Goal: Information Seeking & Learning: Learn about a topic

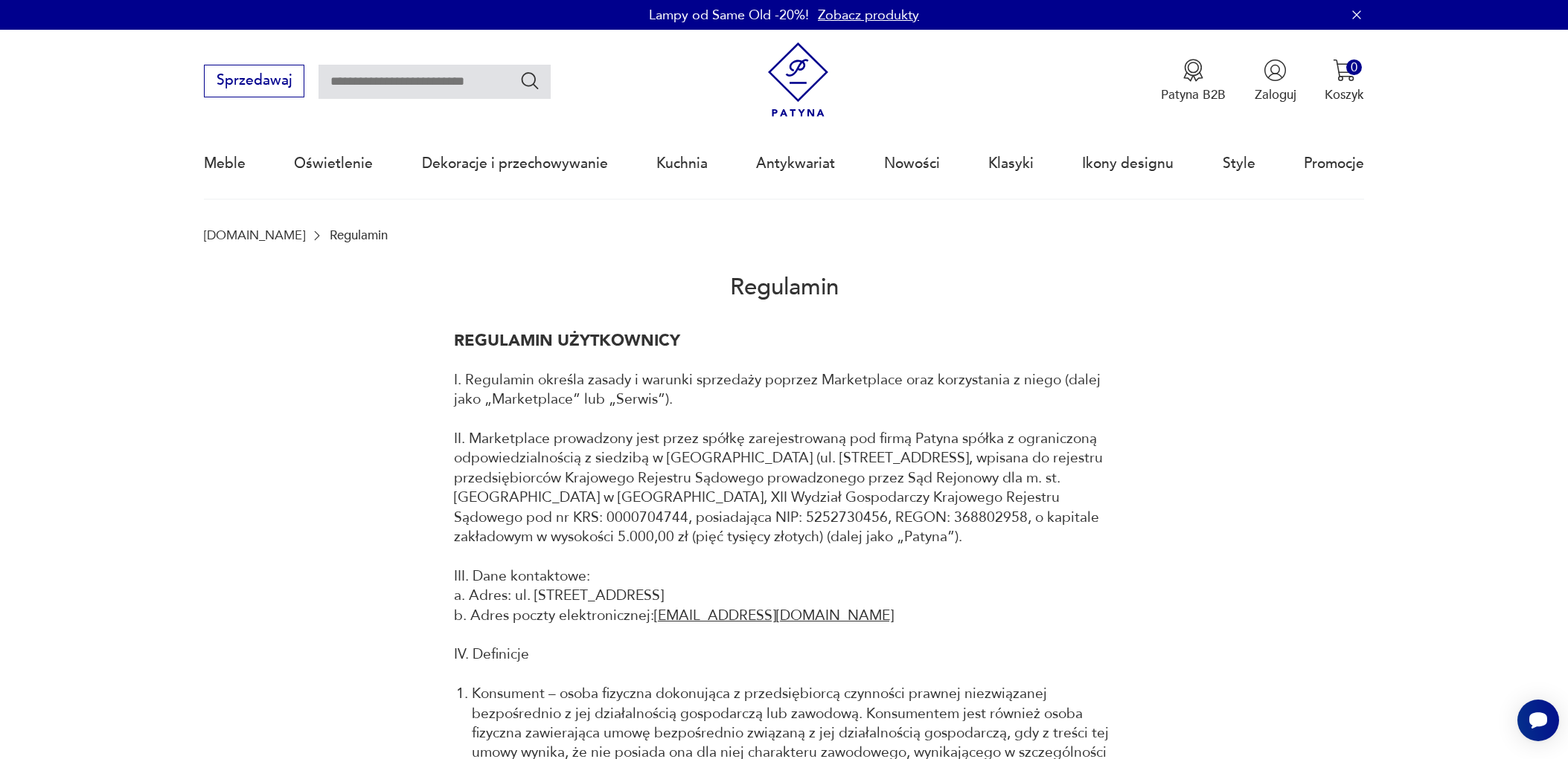
click at [419, 83] on input "text" at bounding box center [435, 82] width 232 height 34
type input "**********"
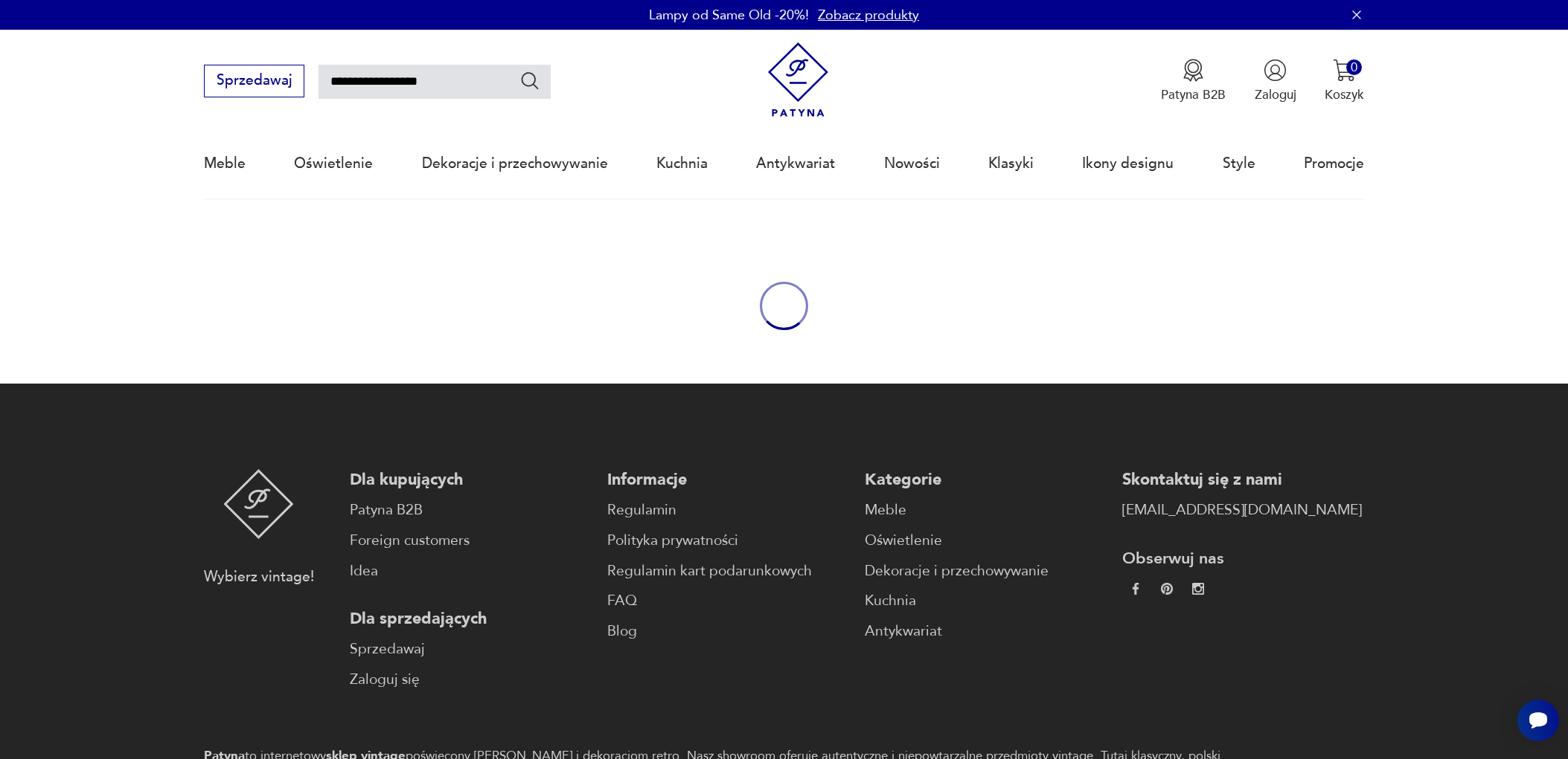
type input "**********"
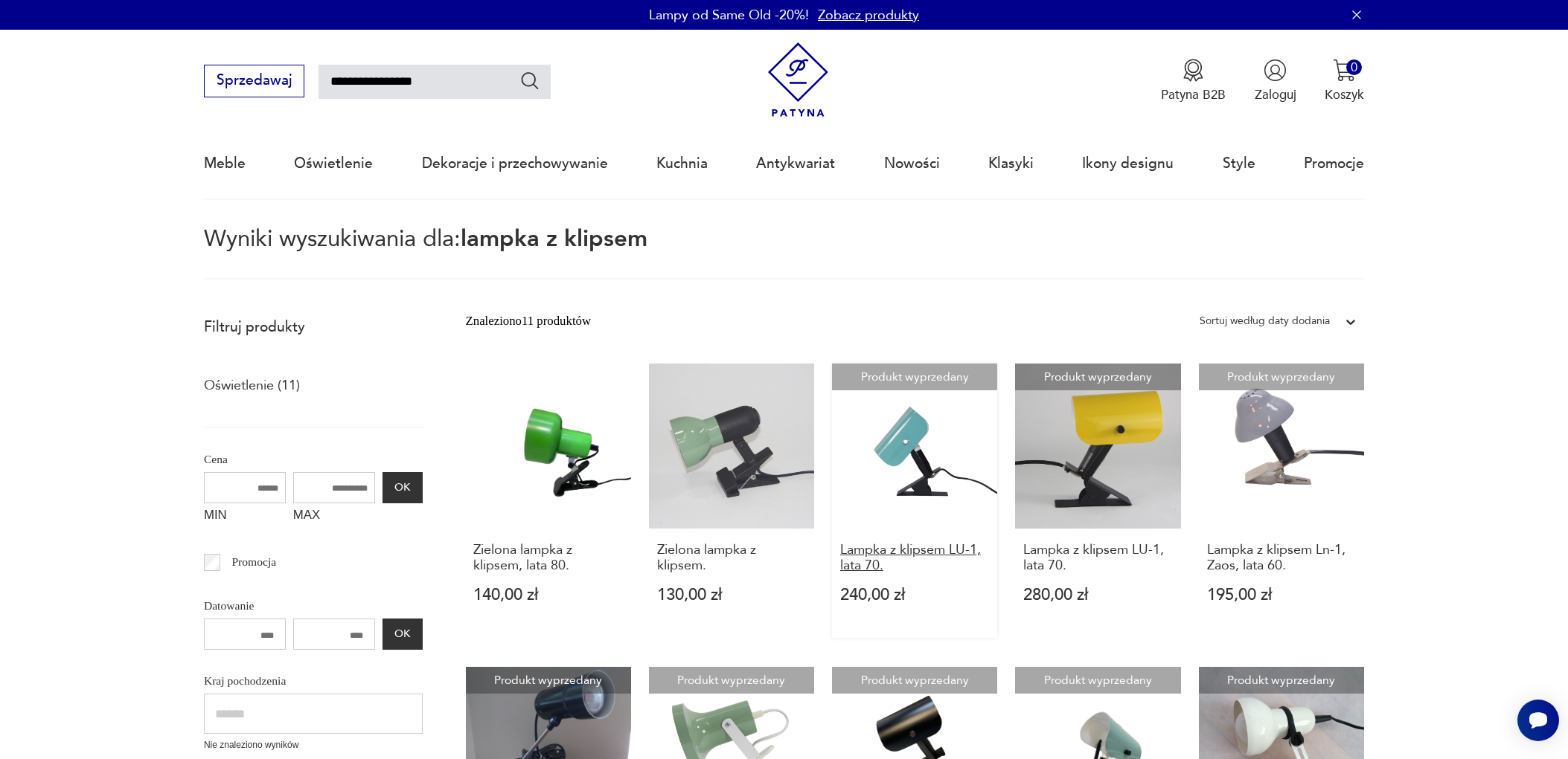
click at [931, 551] on h3 "Lampka z klipsem LU-1, lata 70." at bounding box center [915, 557] width 150 height 30
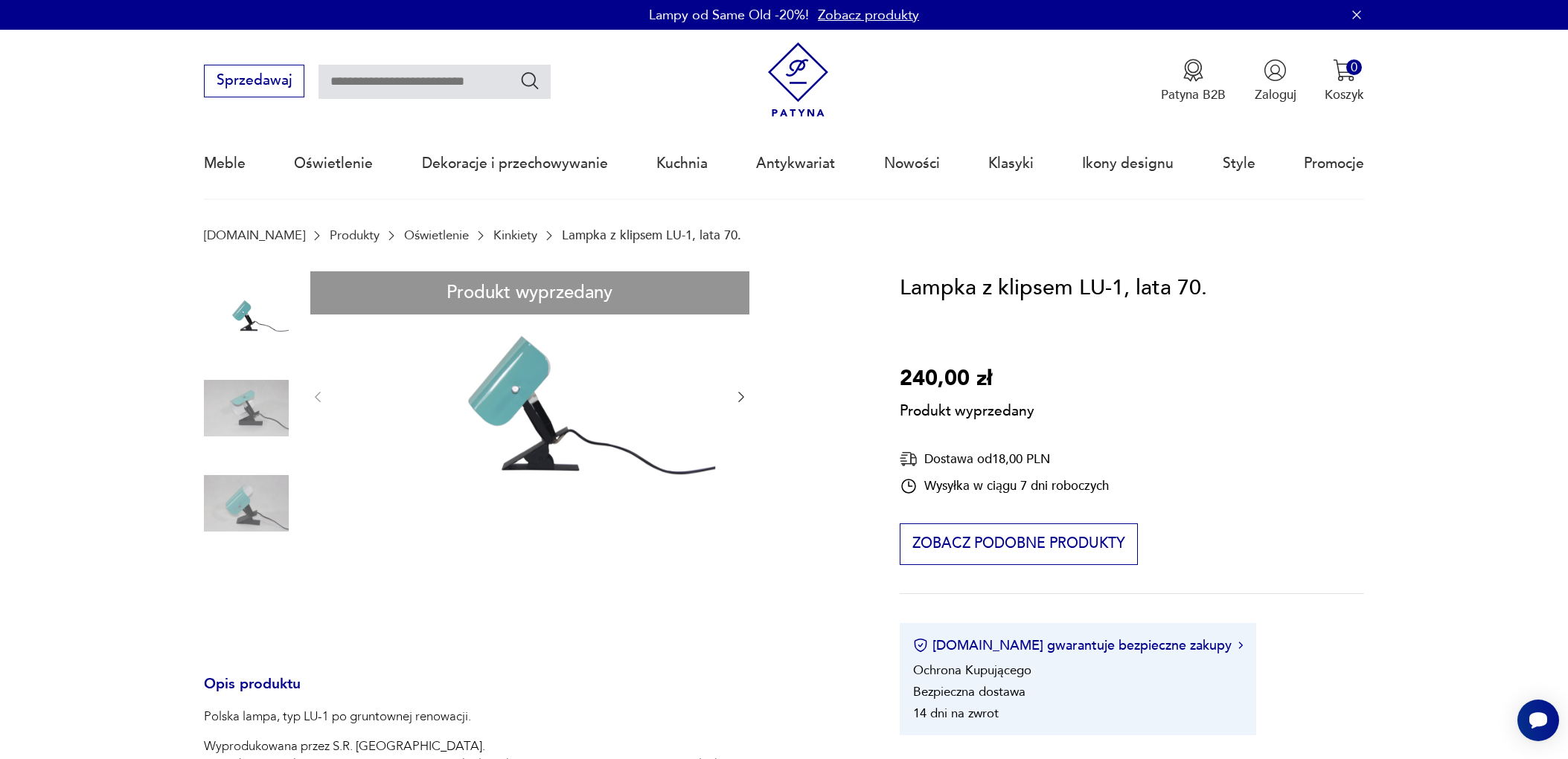
type input "**********"
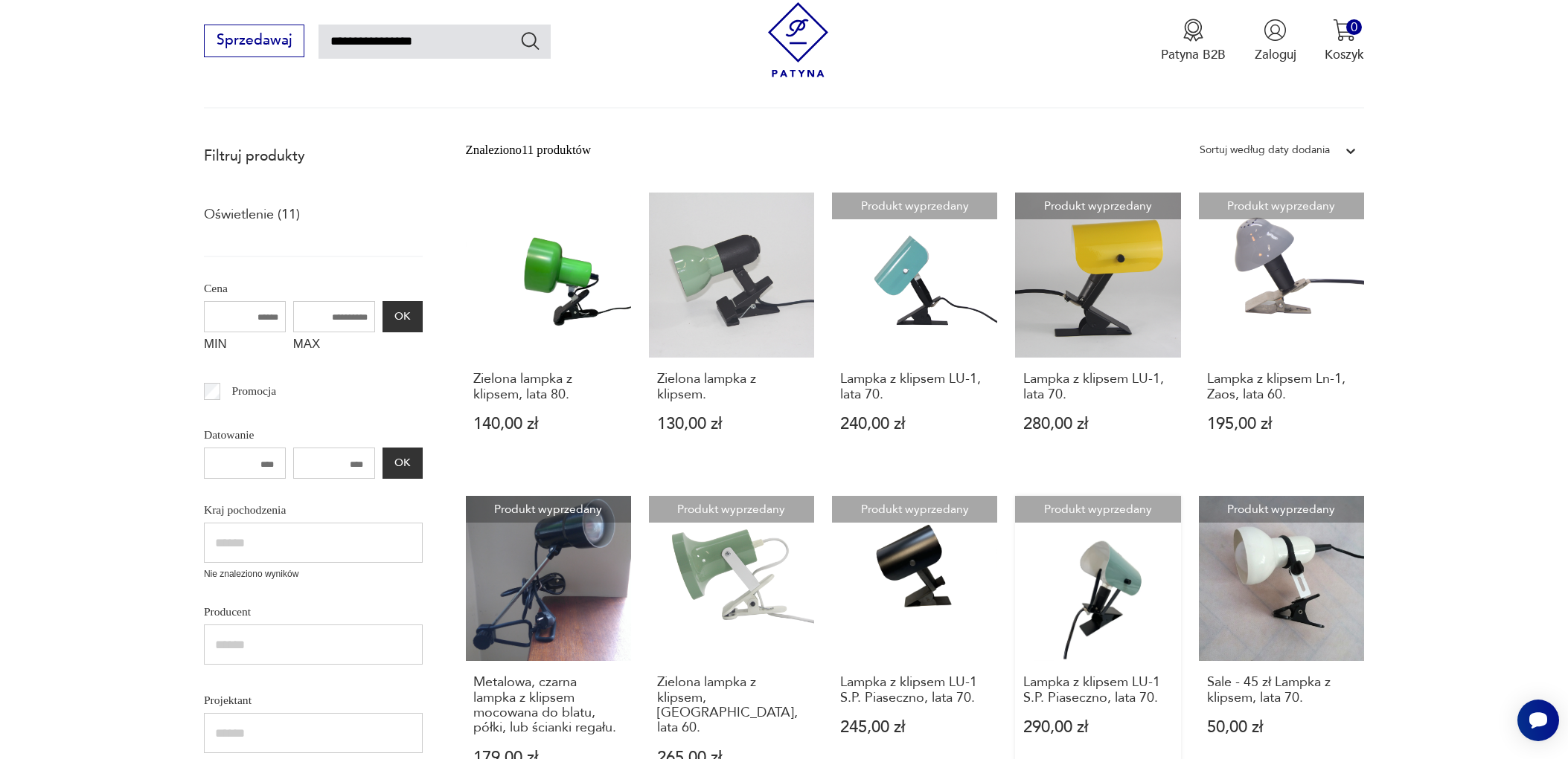
scroll to position [172, 0]
click at [1091, 681] on h3 "Lampka z klipsem LU-1 S.P. Piaseczno, lata 70." at bounding box center [1098, 690] width 150 height 30
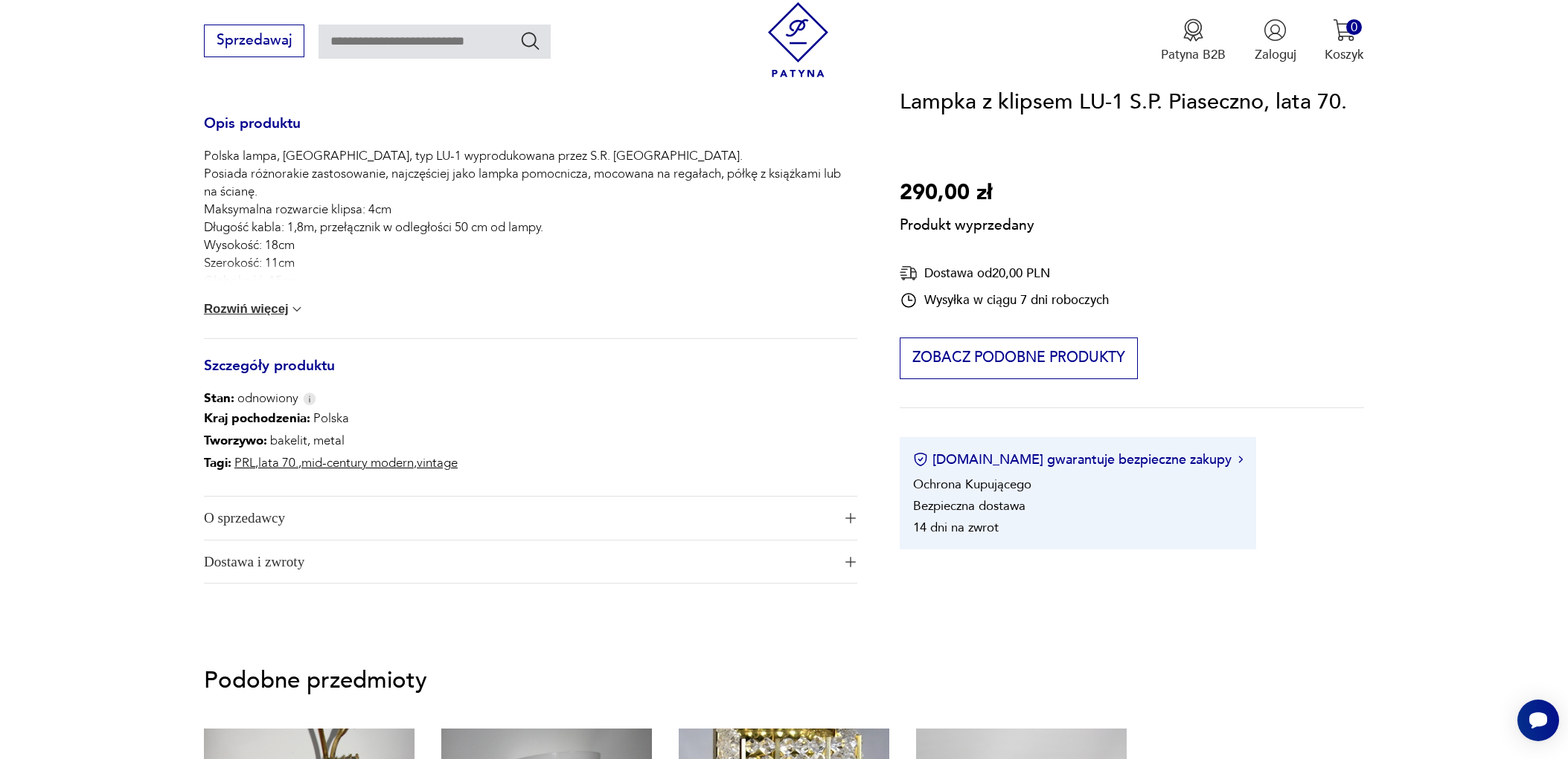
scroll to position [766, 0]
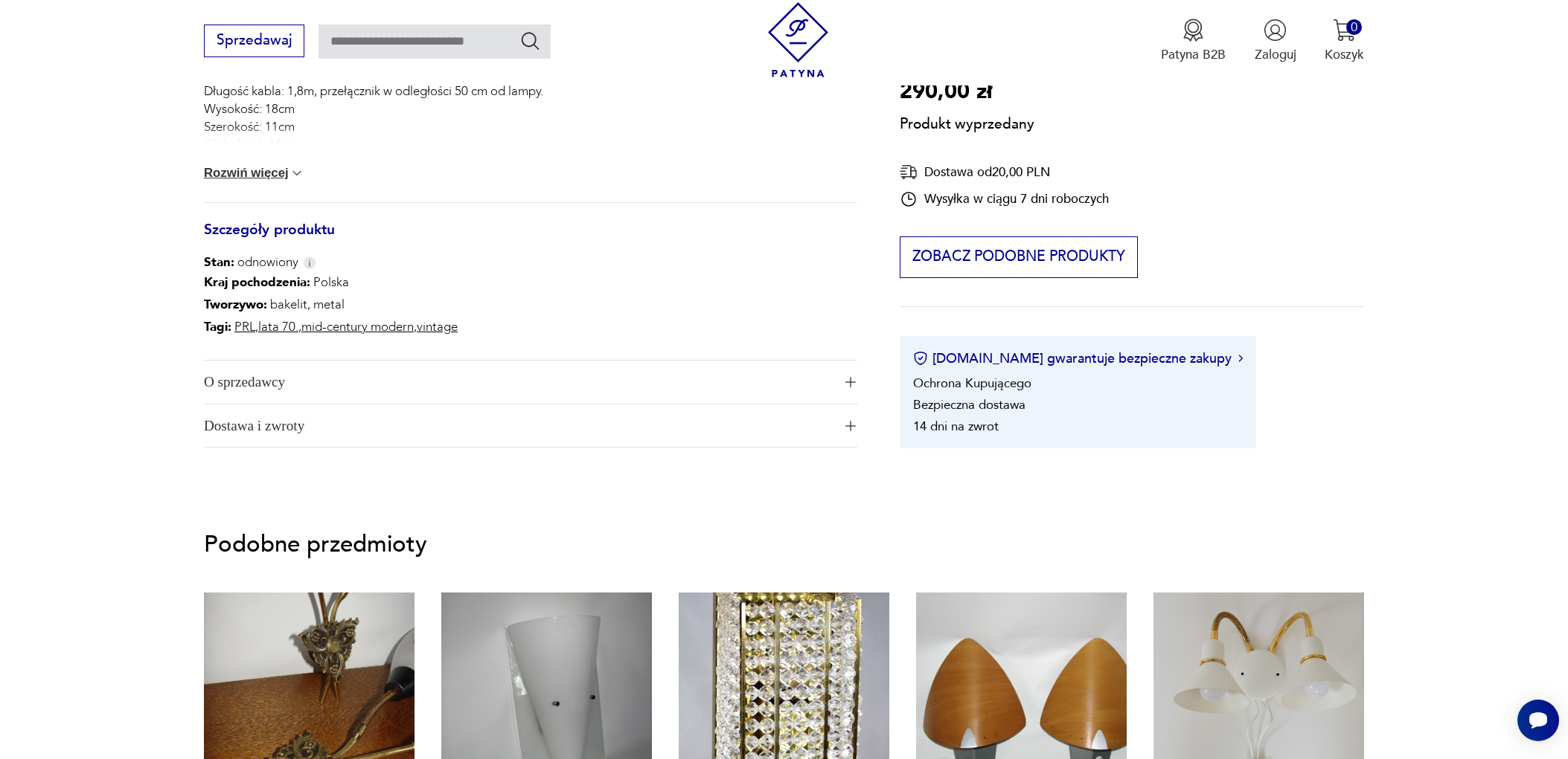
click at [845, 386] on img "button" at bounding box center [850, 382] width 11 height 11
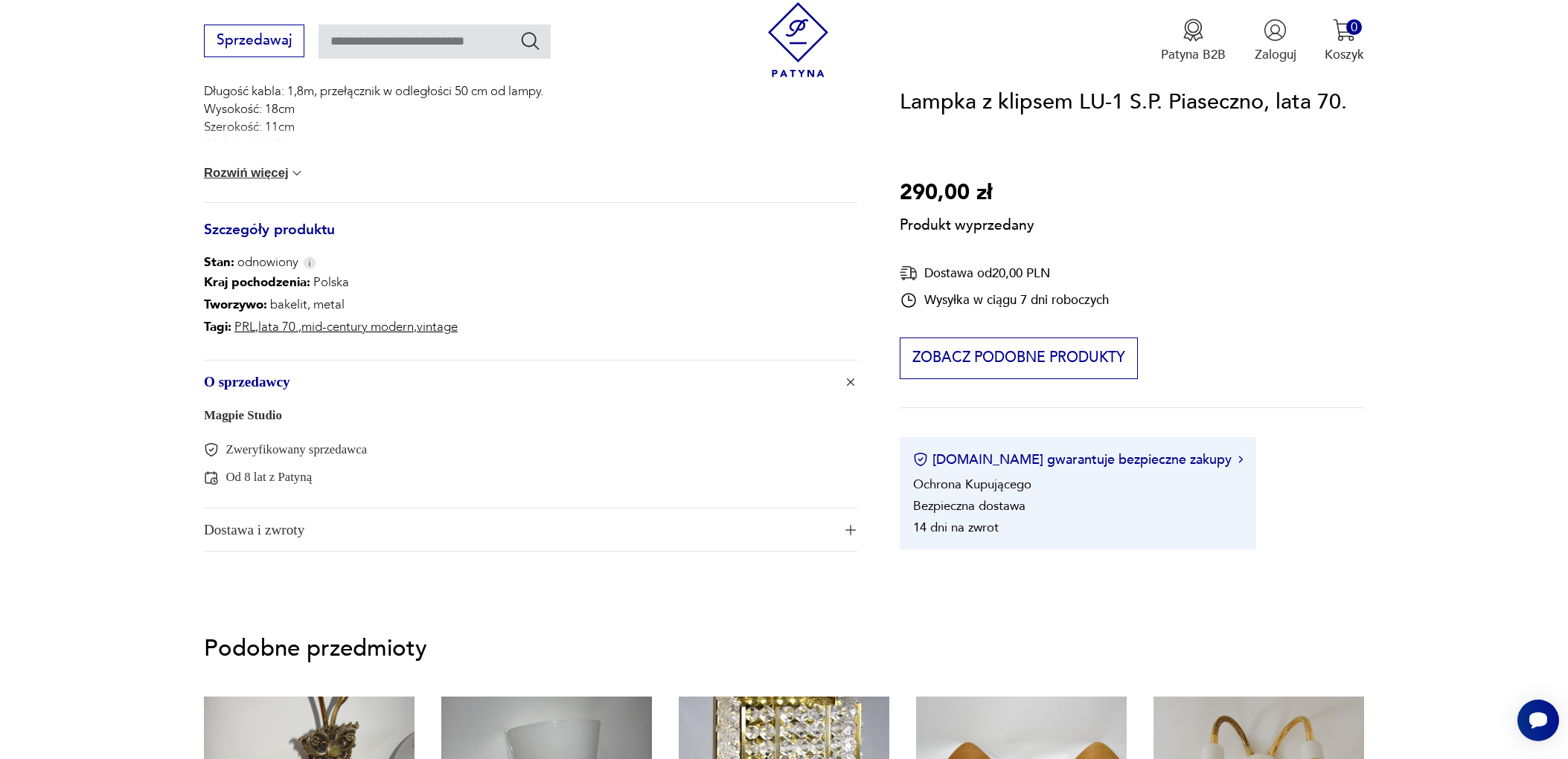
click at [269, 417] on link "Magpie Studio" at bounding box center [243, 415] width 78 height 14
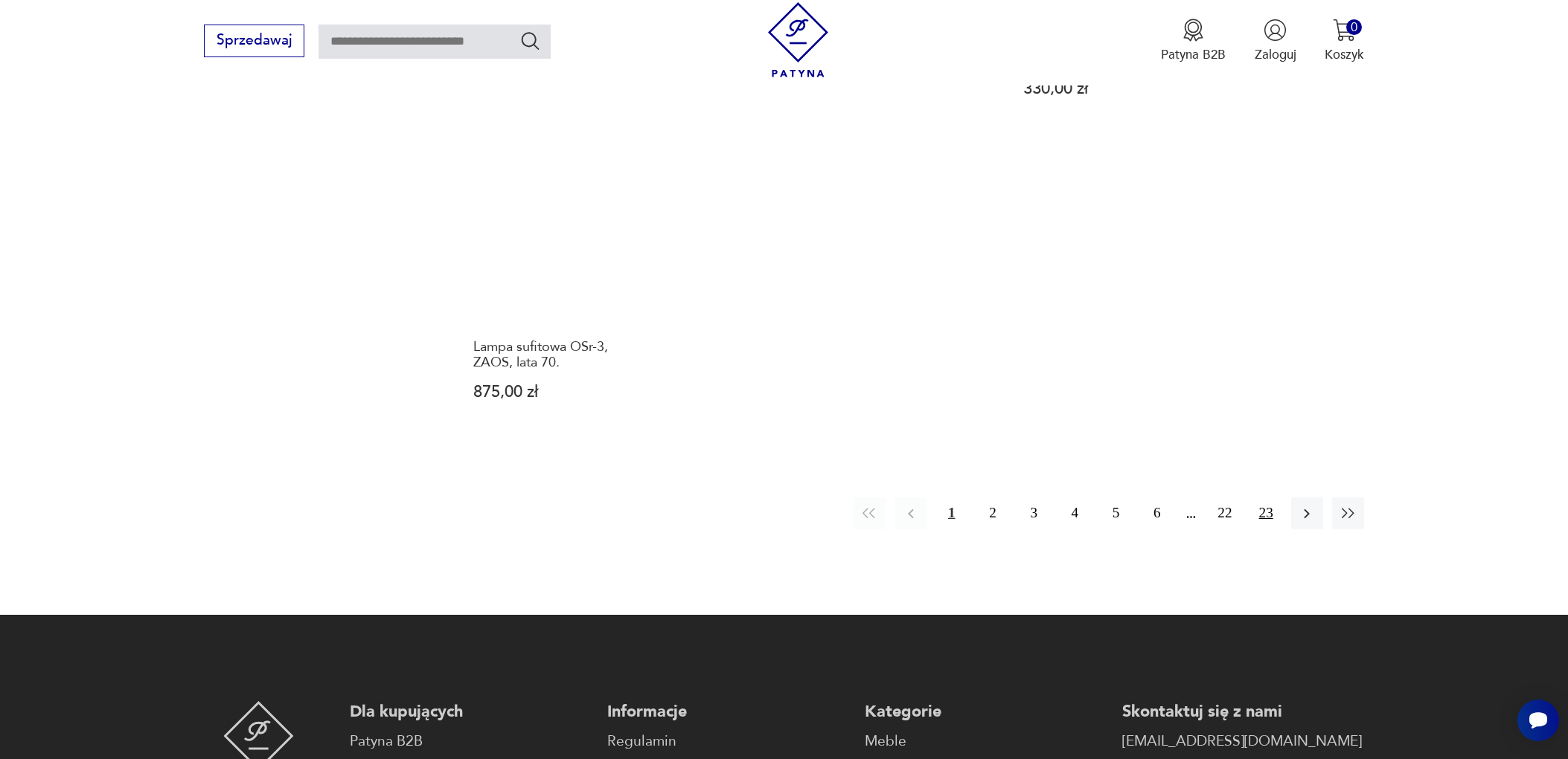
scroll to position [1484, 0]
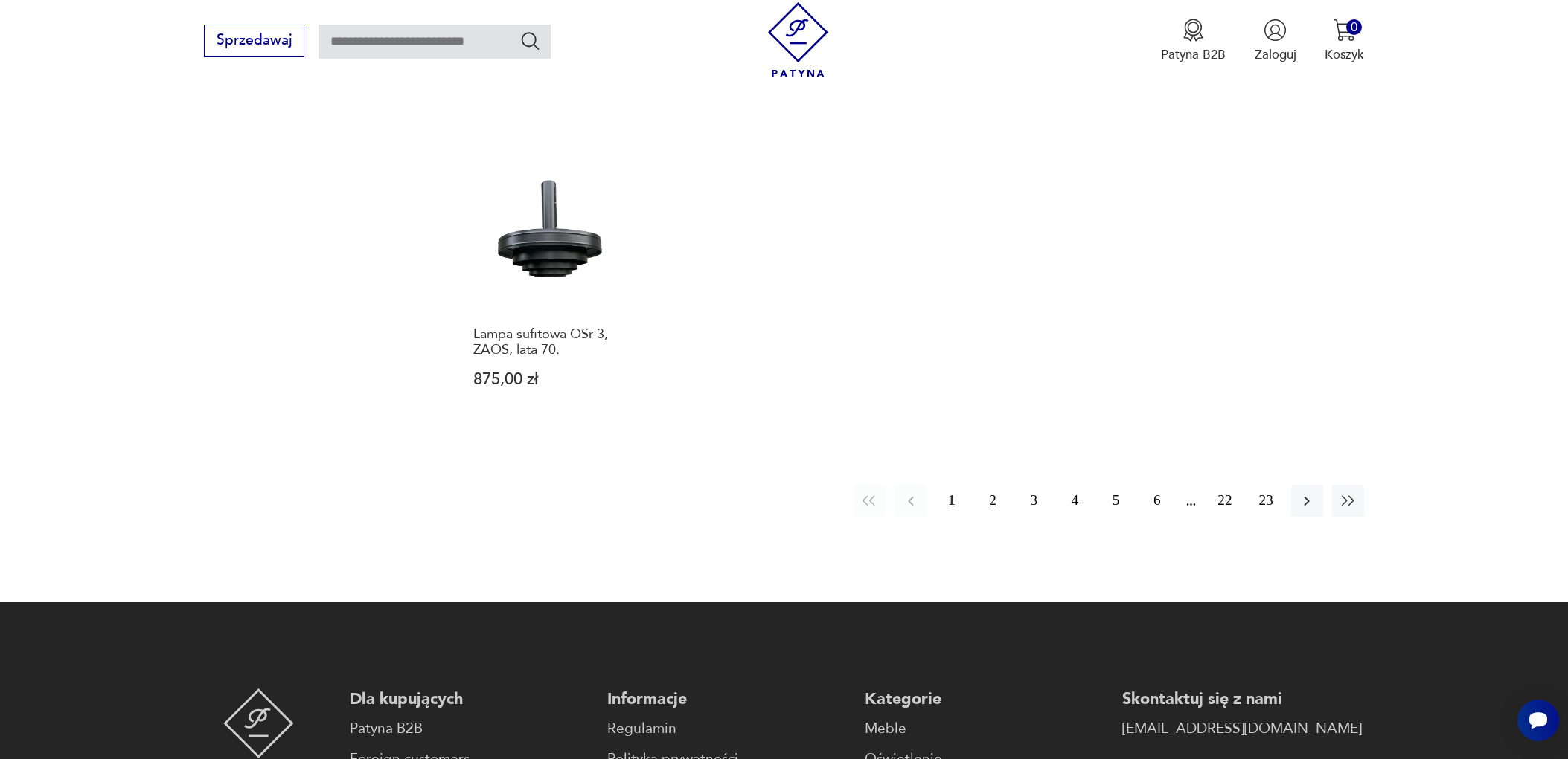
click at [990, 501] on button "2" at bounding box center [992, 500] width 32 height 32
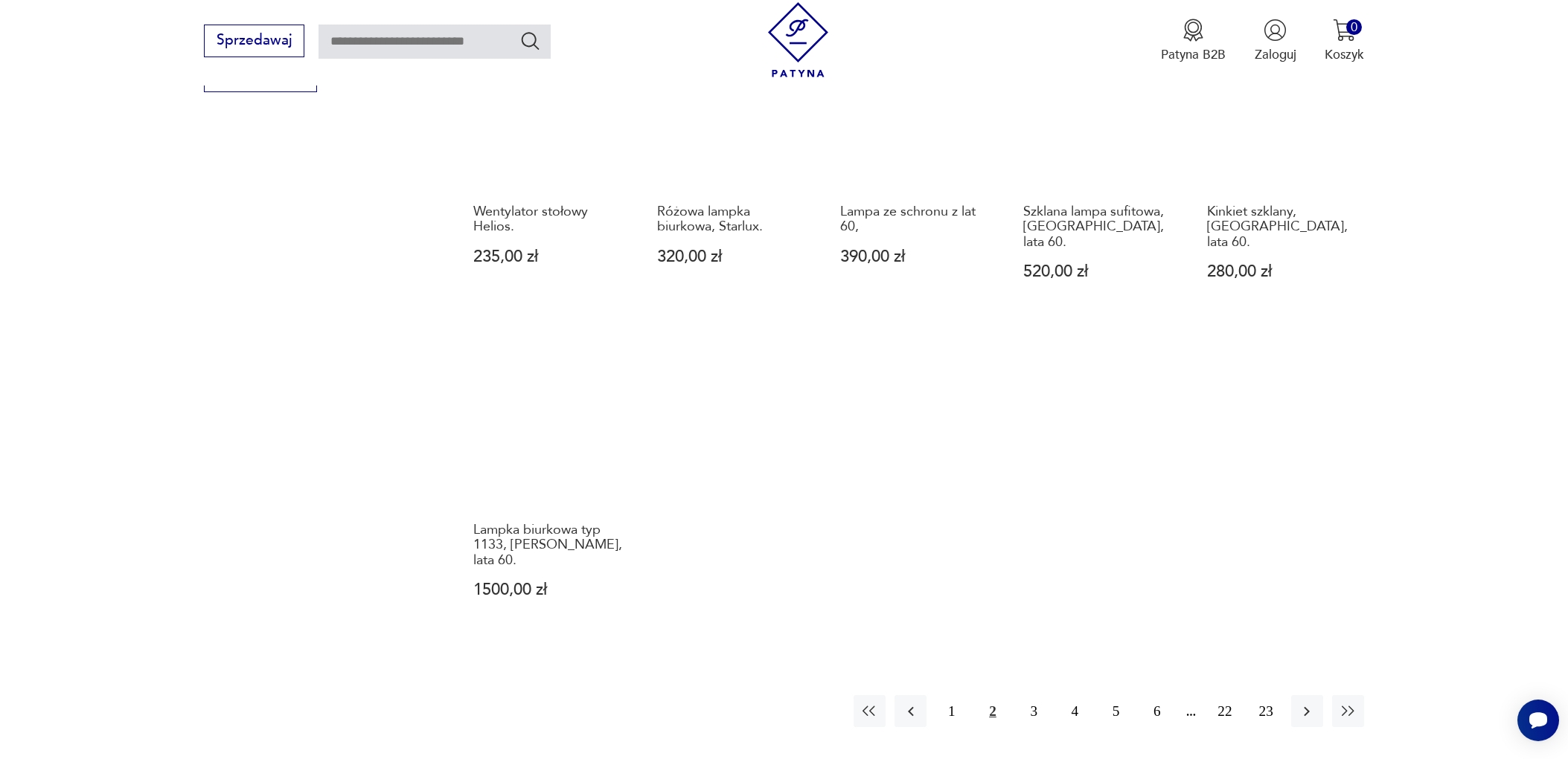
scroll to position [1381, 0]
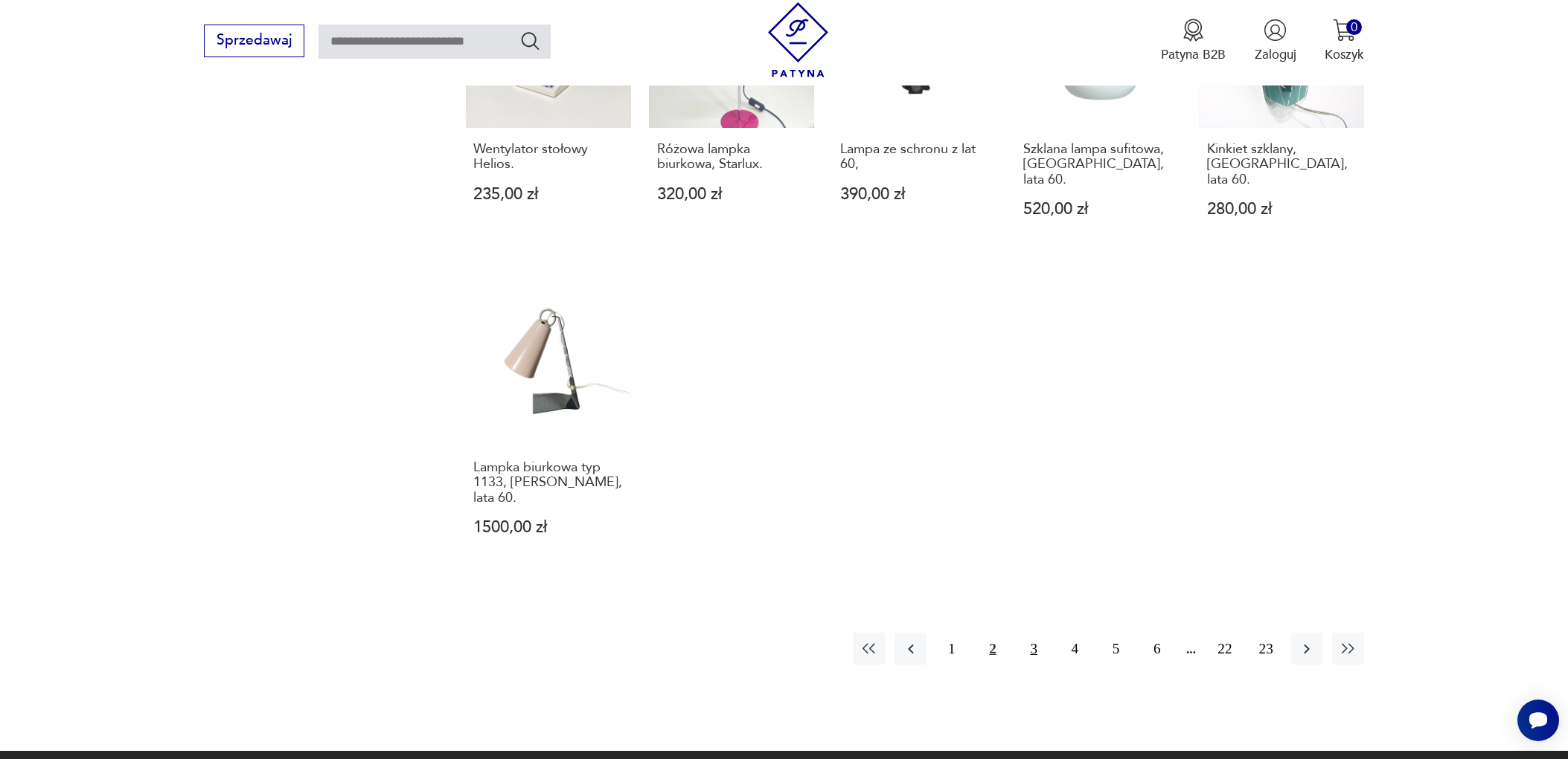
click at [1034, 633] on button "3" at bounding box center [1033, 649] width 32 height 32
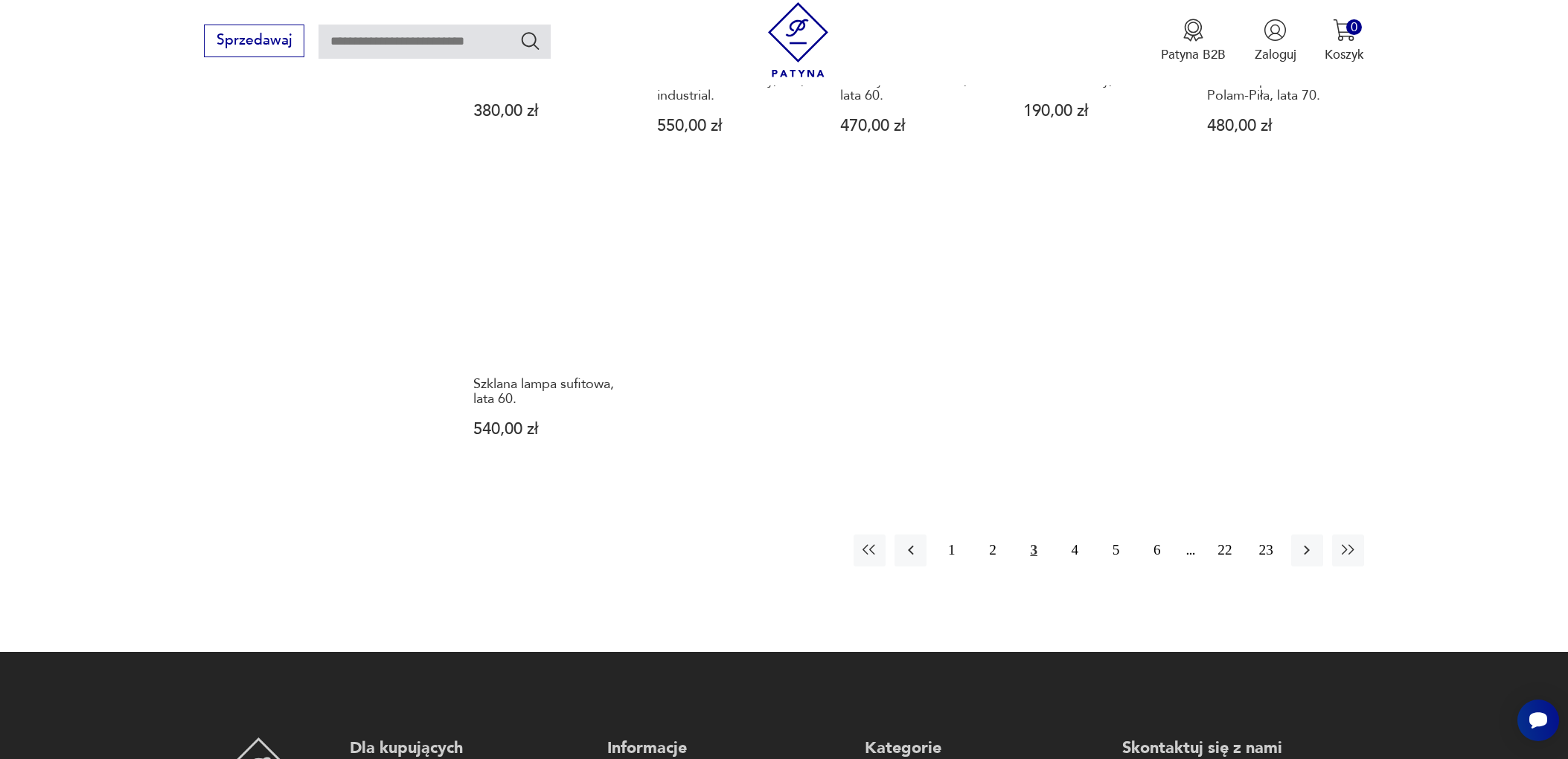
scroll to position [1441, 0]
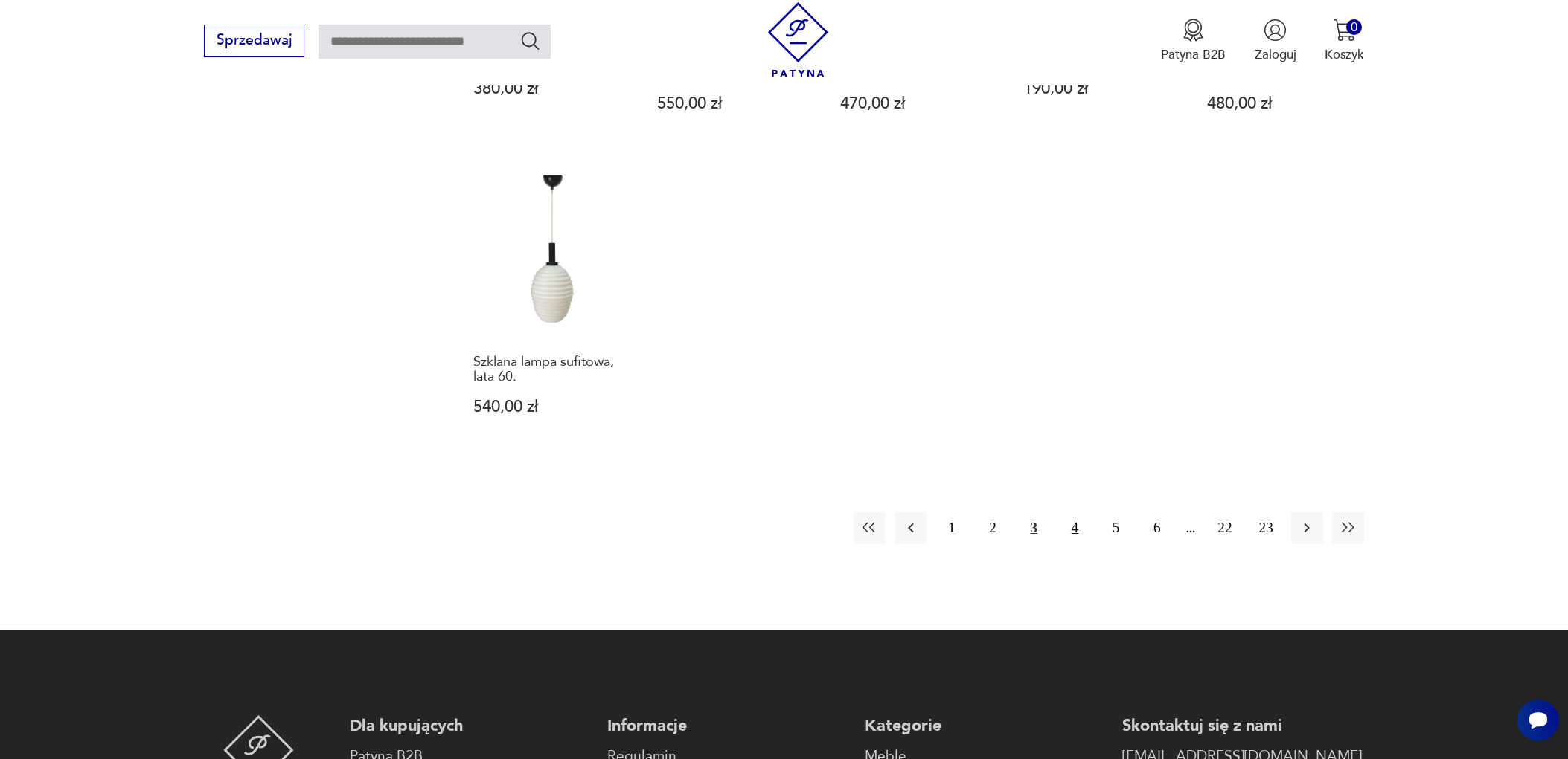
click at [1075, 516] on button "4" at bounding box center [1074, 528] width 32 height 32
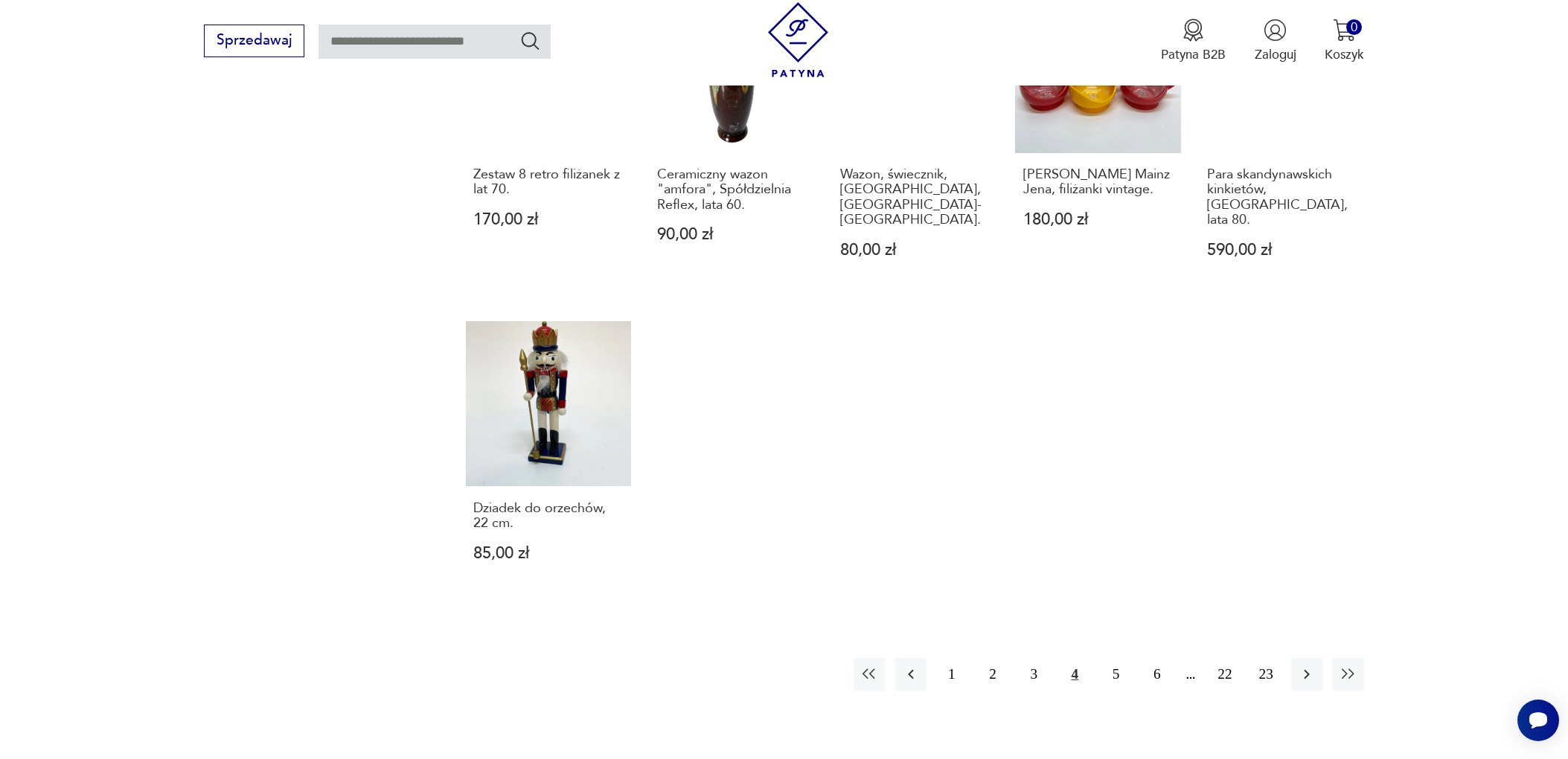
scroll to position [1416, 0]
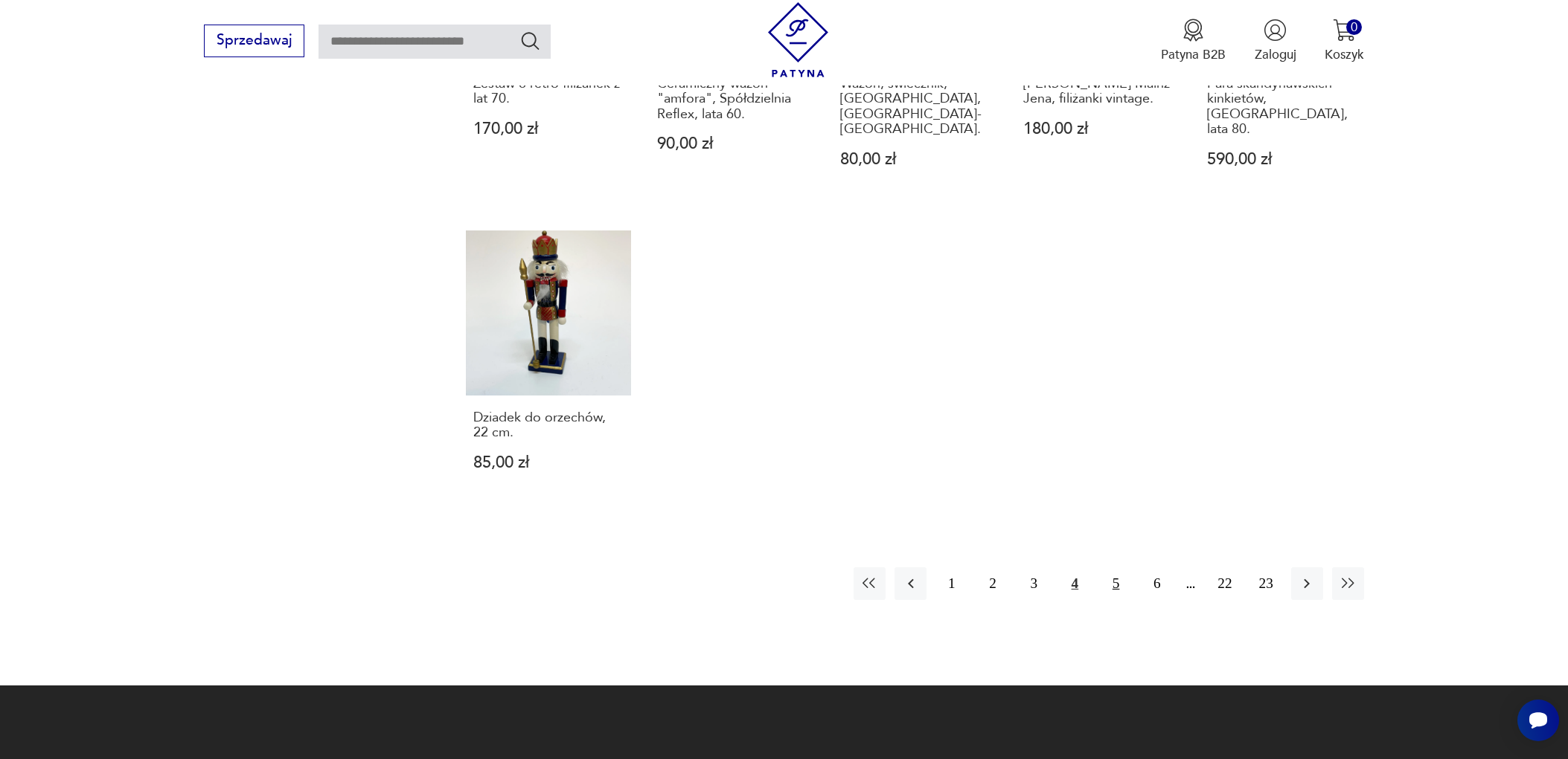
click at [1118, 567] on button "5" at bounding box center [1115, 583] width 32 height 32
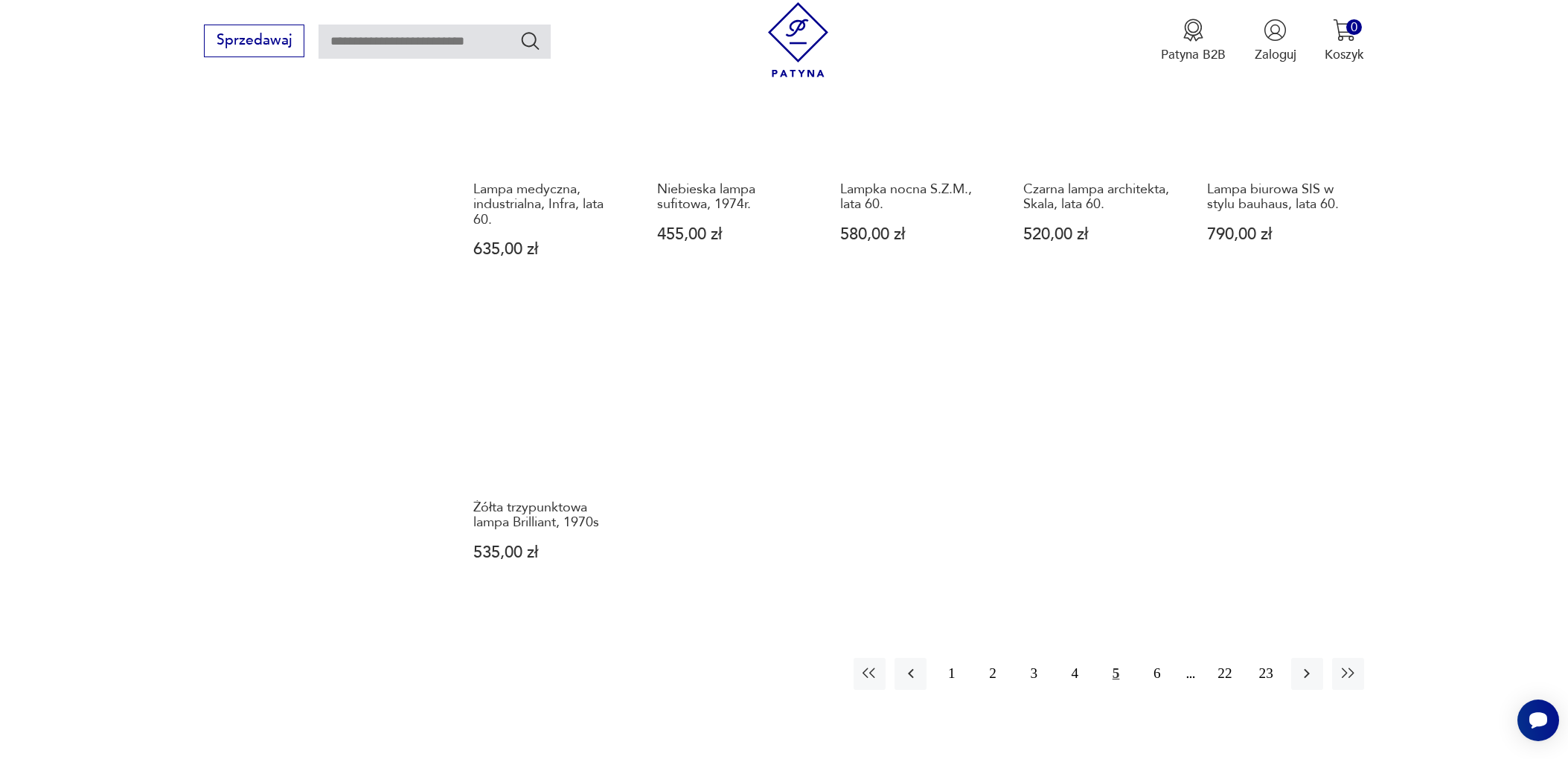
scroll to position [1390, 0]
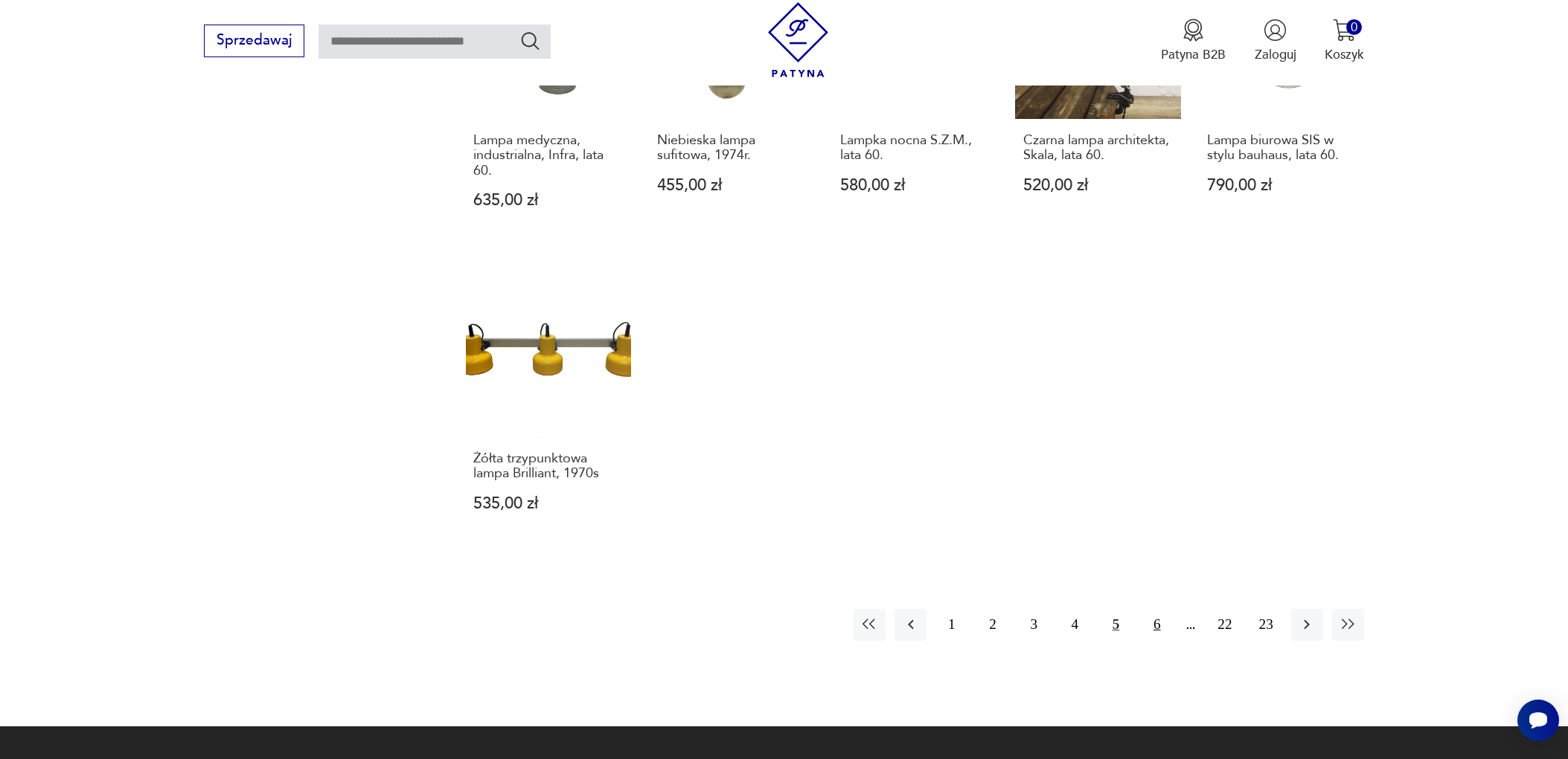
click at [1158, 609] on button "6" at bounding box center [1156, 624] width 32 height 32
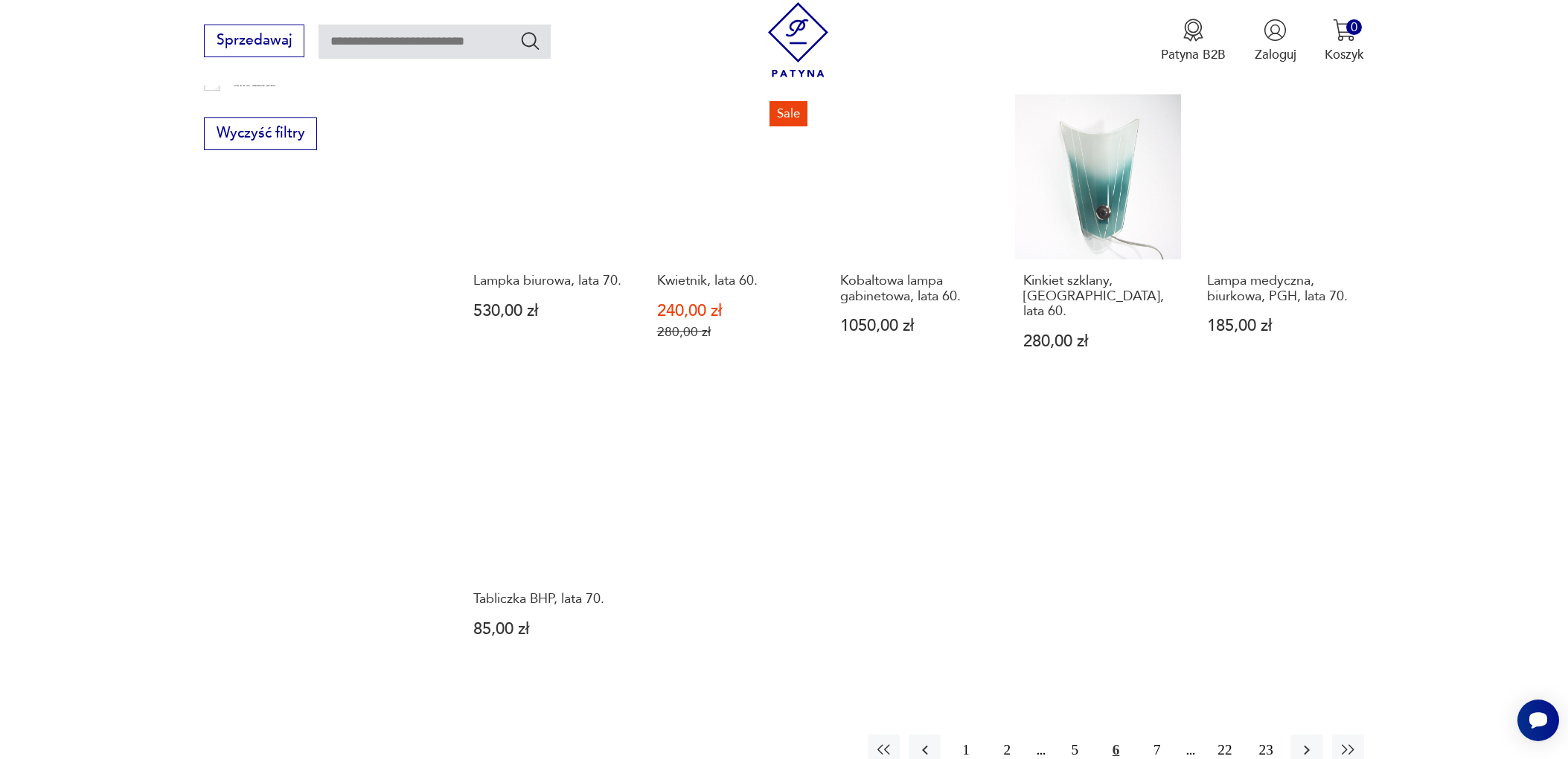
scroll to position [1497, 0]
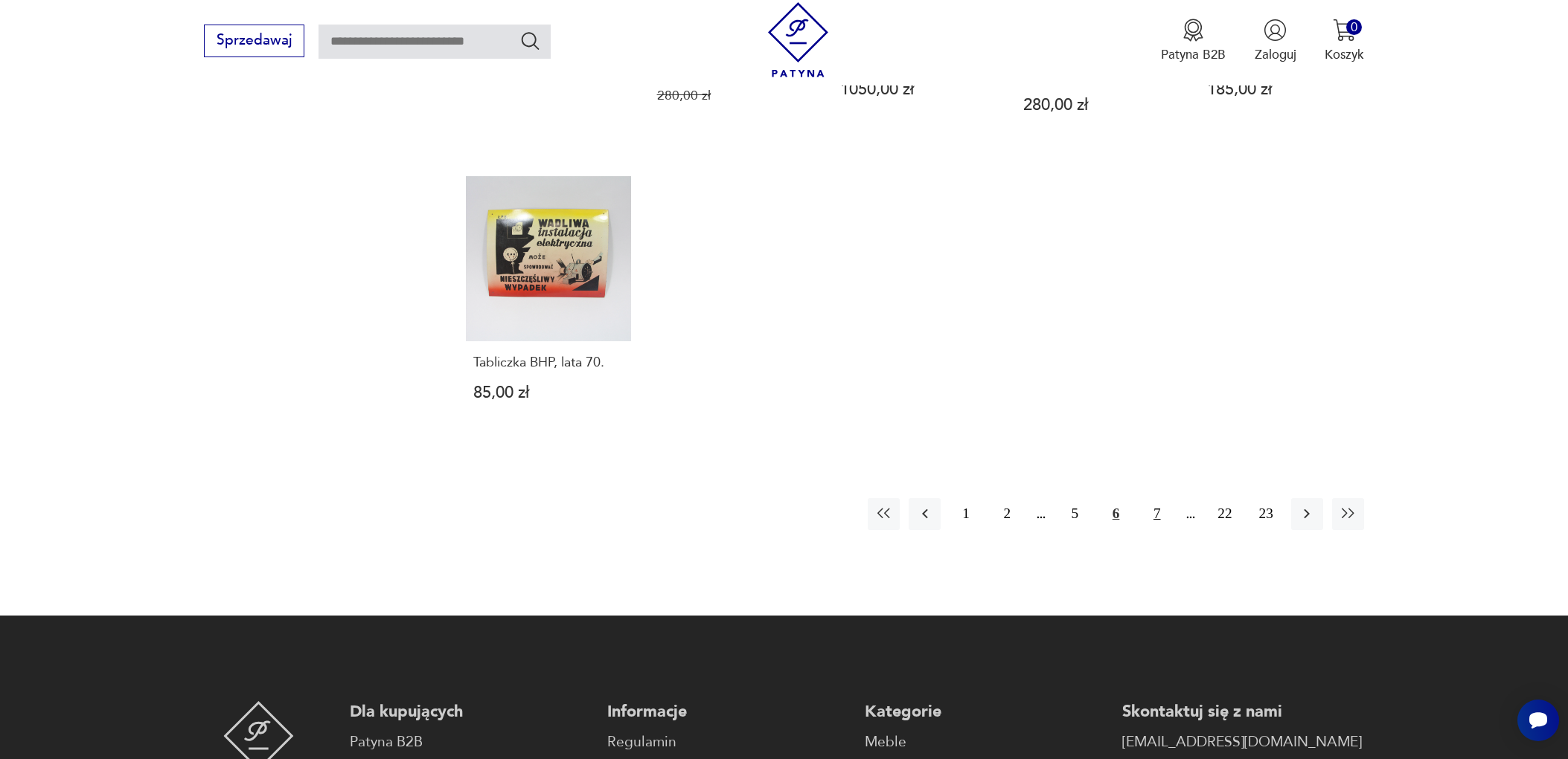
click at [1153, 504] on button "7" at bounding box center [1156, 514] width 32 height 32
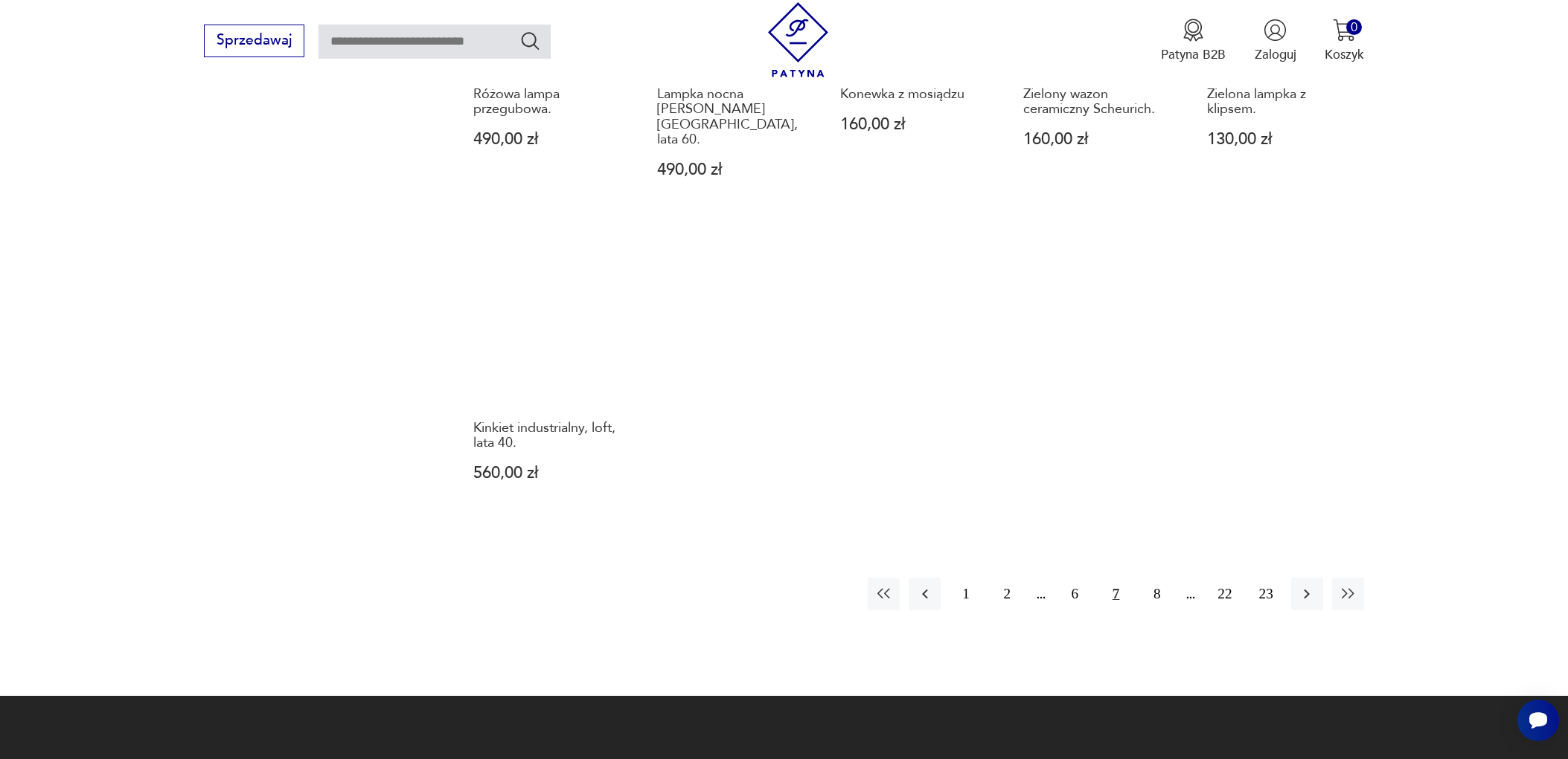
scroll to position [1529, 0]
